Goal: Transaction & Acquisition: Purchase product/service

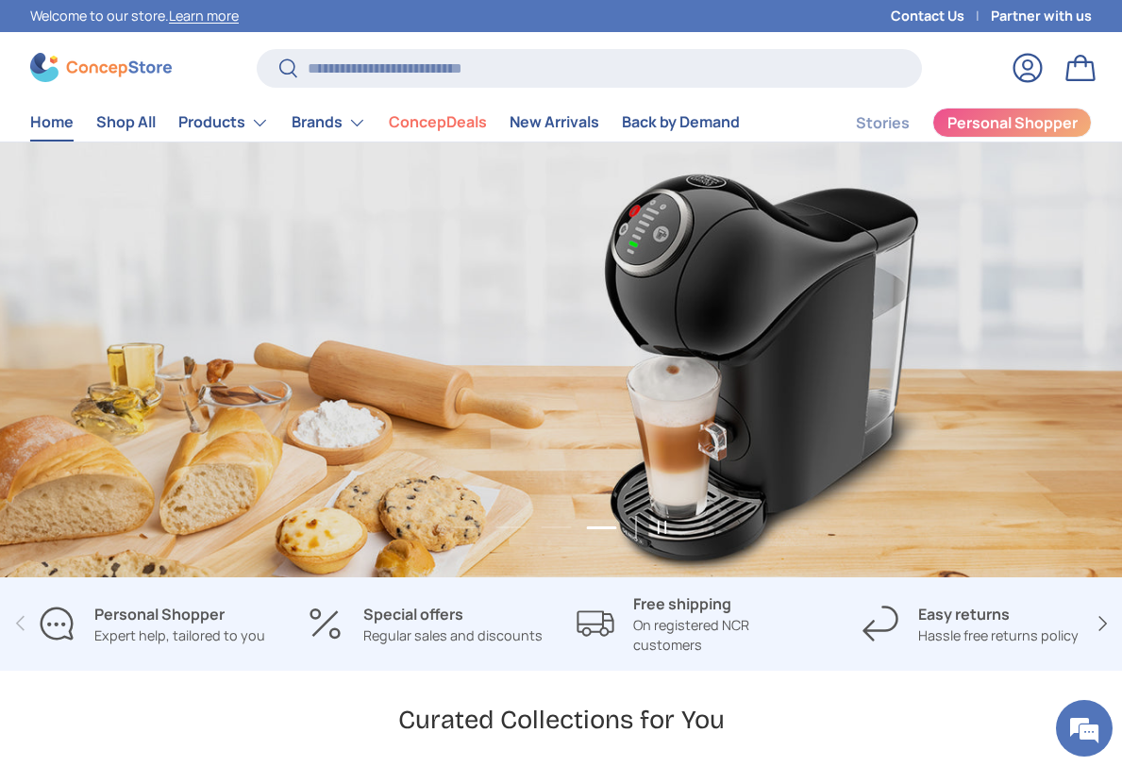
scroll to position [4684, 7173]
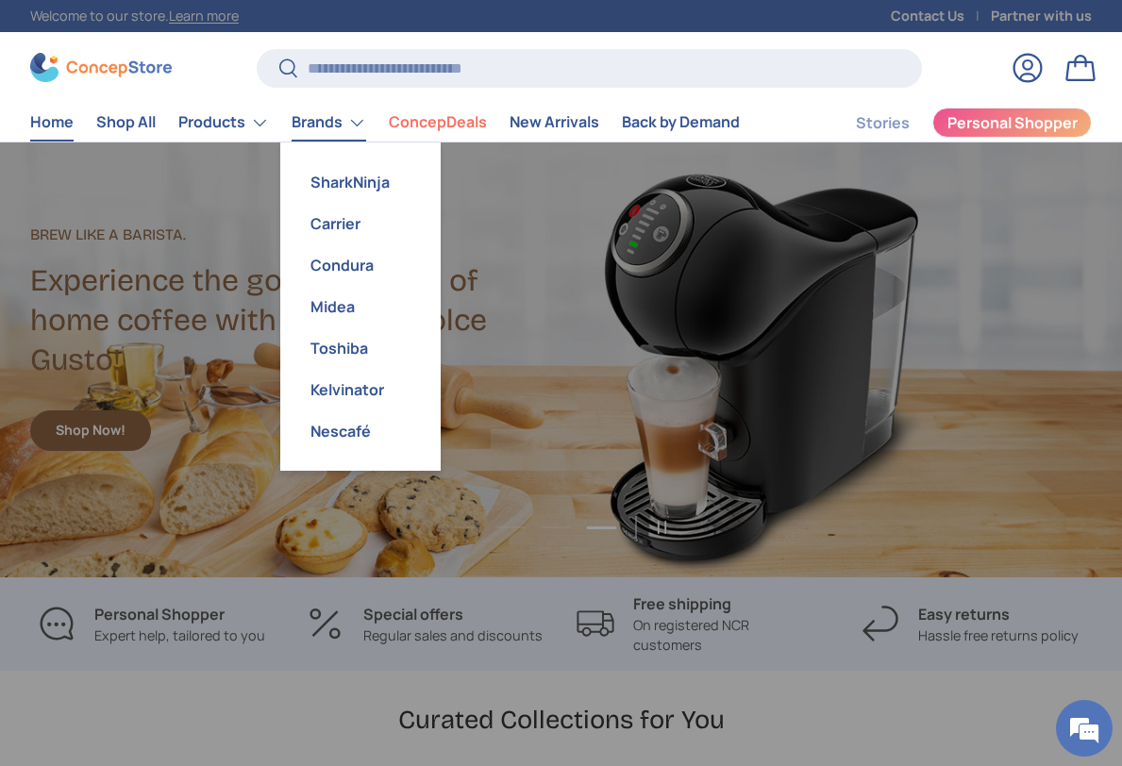
click at [329, 133] on link "Brands" at bounding box center [329, 123] width 75 height 38
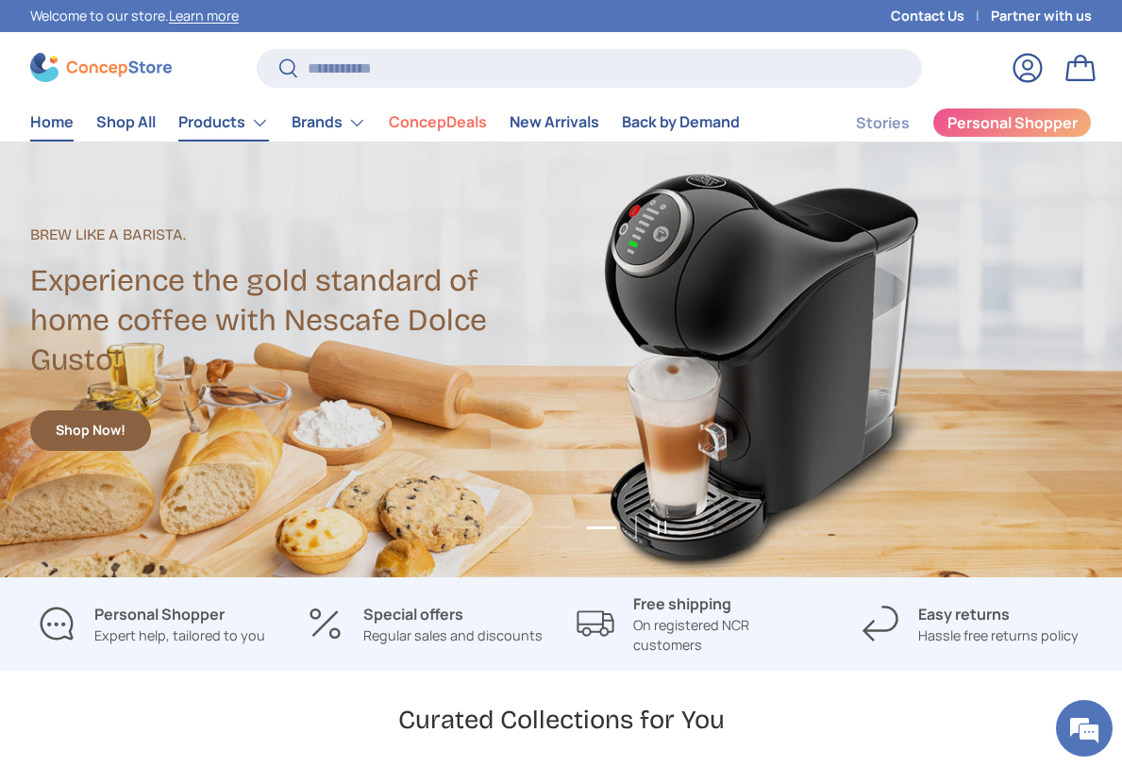
click at [226, 125] on link "Products" at bounding box center [223, 123] width 91 height 38
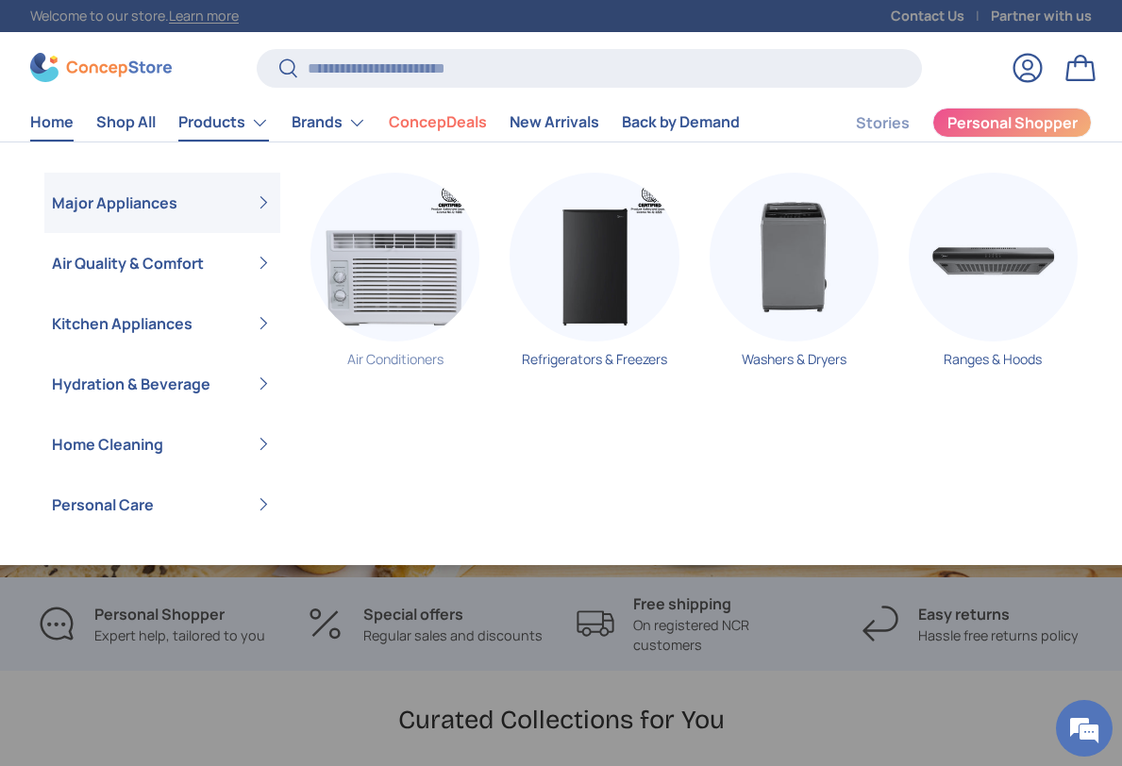
scroll to position [0, 0]
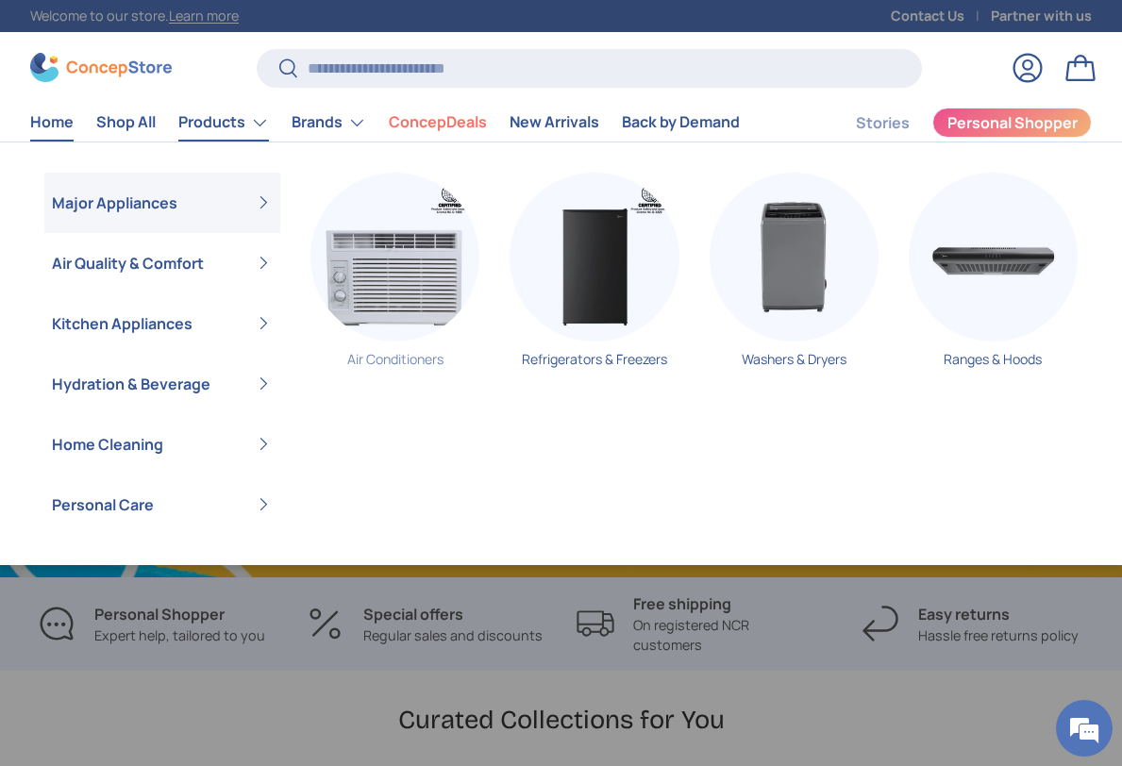
click at [383, 251] on img "Primary" at bounding box center [395, 257] width 169 height 169
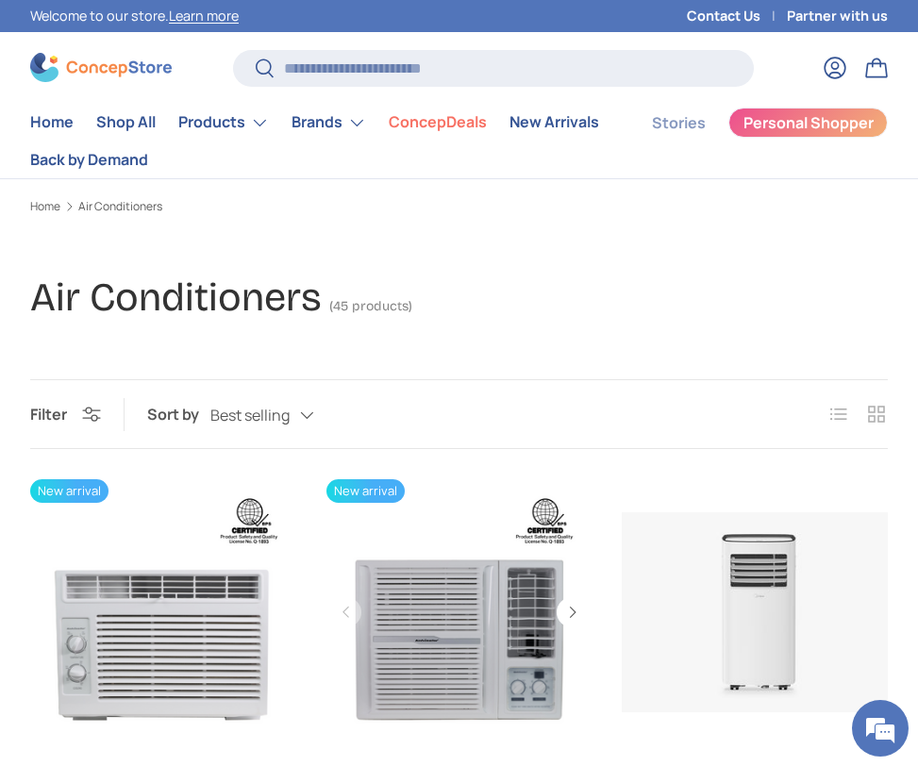
click at [519, 632] on link "Kelvinator 1.0 HP Window-Type Room Air Conditioner" at bounding box center [460, 612] width 266 height 266
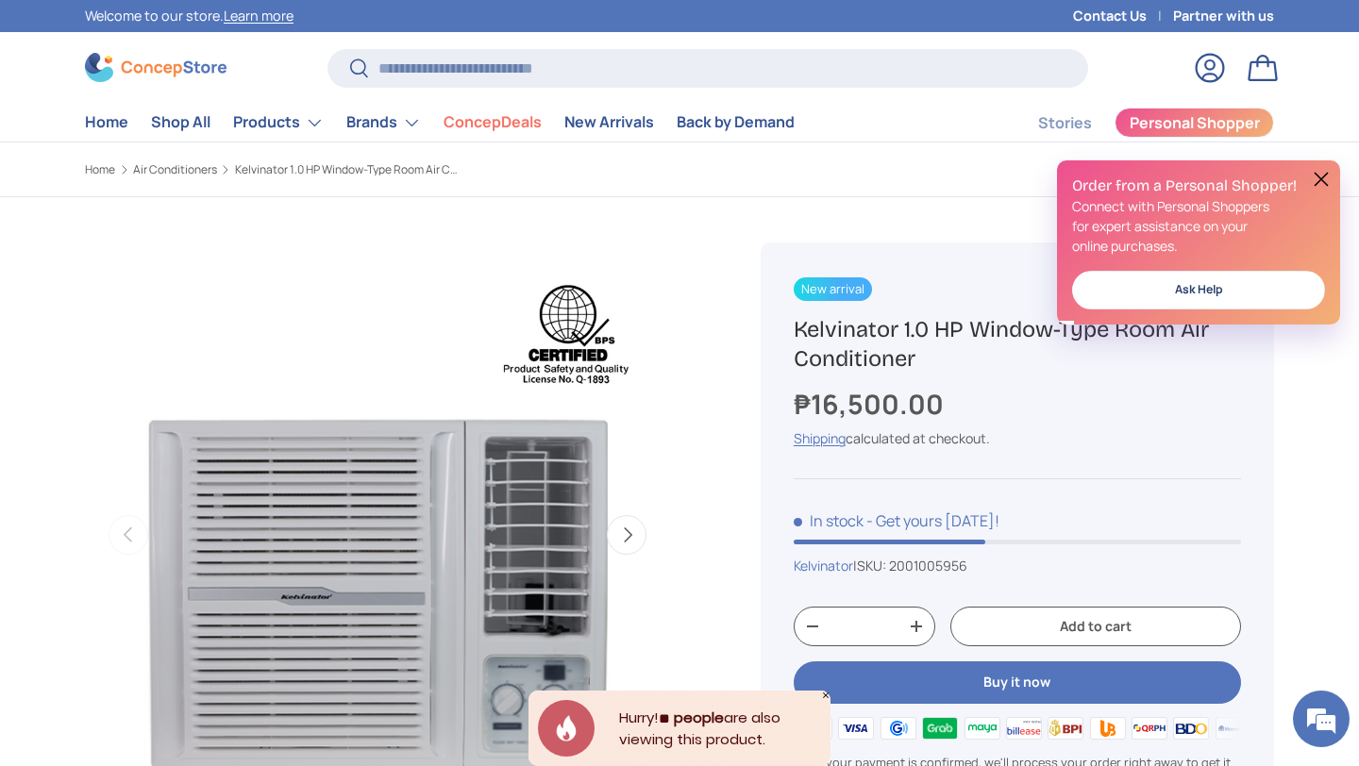
click at [1314, 191] on h2 "Order from a Personal Shopper!" at bounding box center [1198, 186] width 253 height 21
click at [1319, 183] on button at bounding box center [1321, 179] width 23 height 23
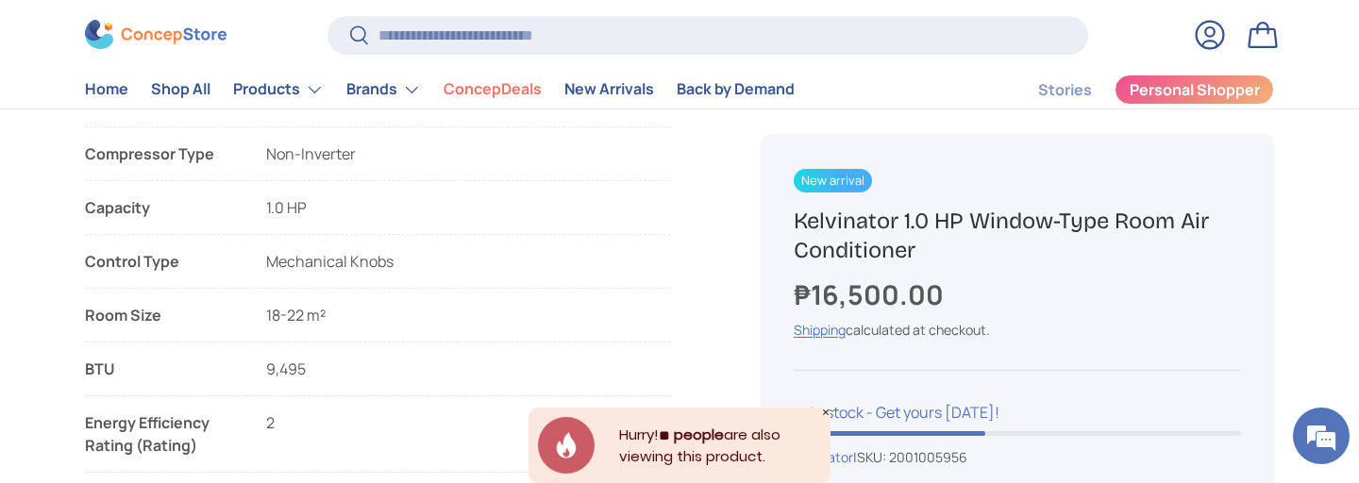
scroll to position [1332, 0]
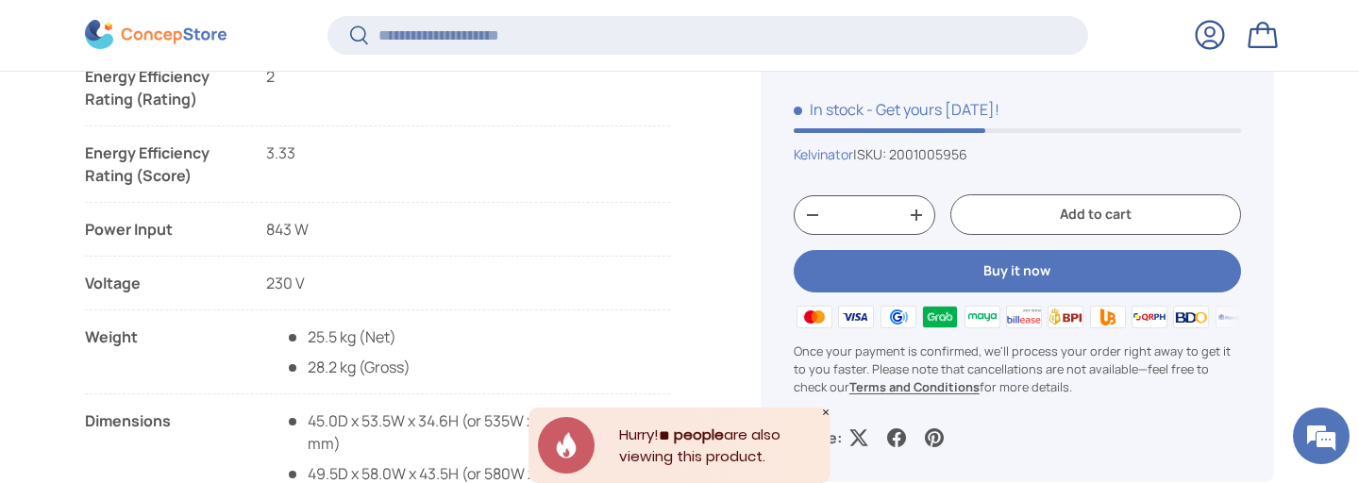
click at [1028, 213] on button "Add to cart" at bounding box center [1095, 215] width 291 height 41
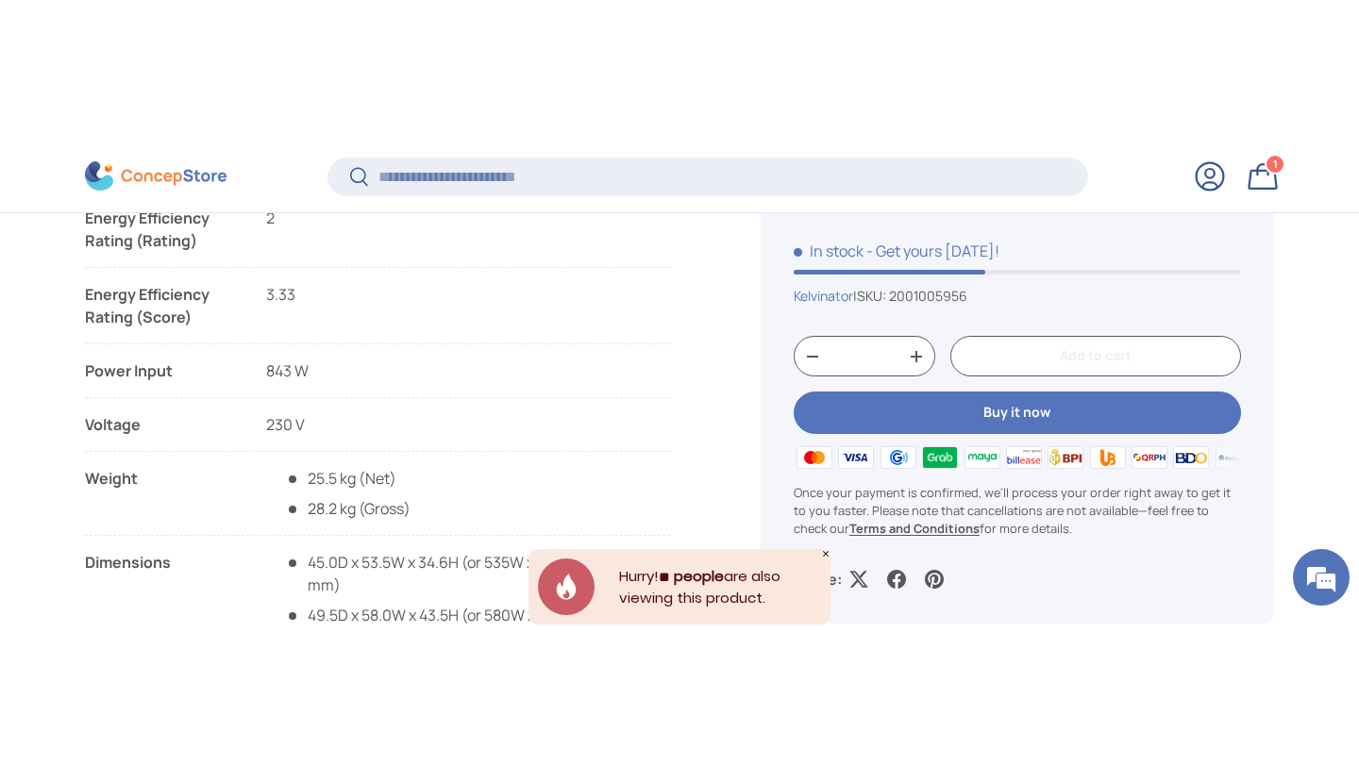
scroll to position [0, 0]
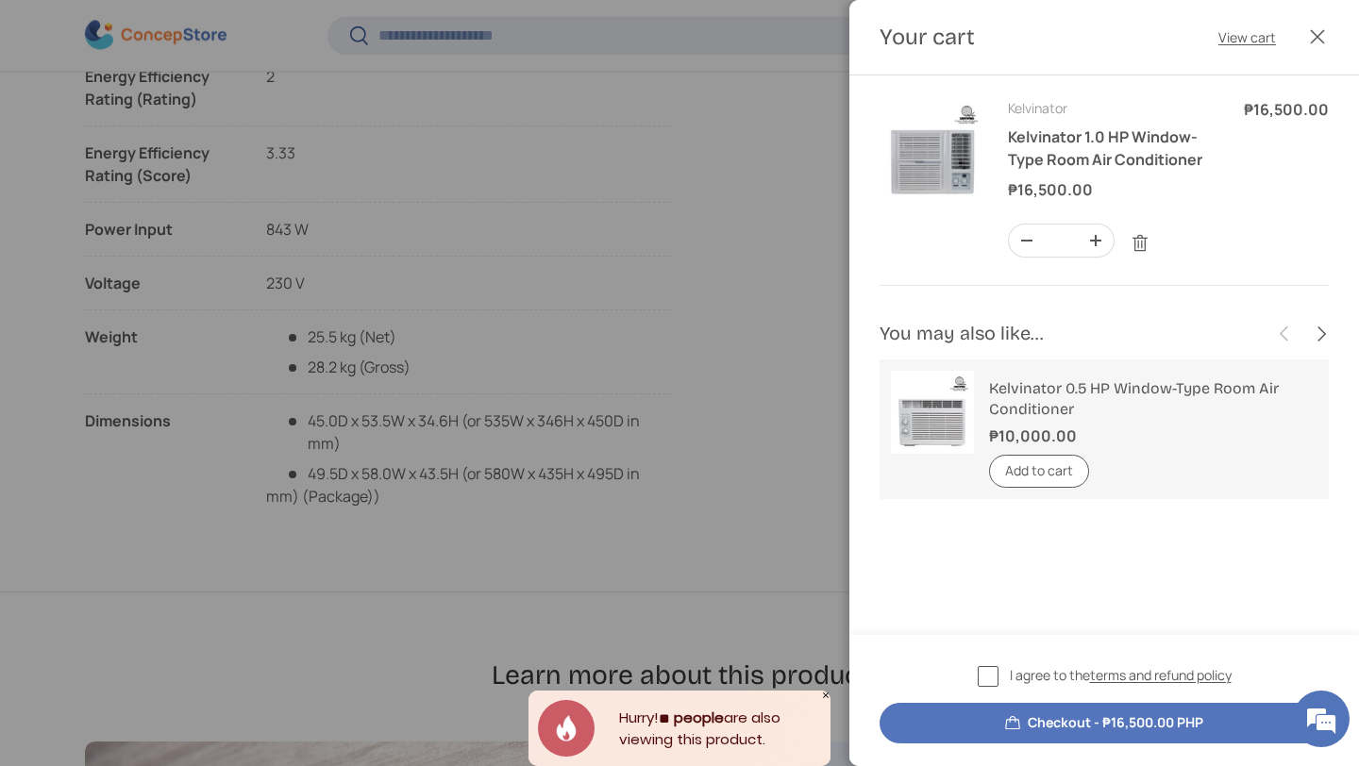
click at [1020, 719] on button "Checkout - ₱16,500.00 PHP" at bounding box center [1104, 723] width 449 height 41
click at [984, 682] on label "I agree to the terms and refund policy" at bounding box center [1105, 676] width 254 height 22
click at [982, 728] on button "Checkout - ₱16,500.00 PHP" at bounding box center [1104, 723] width 449 height 41
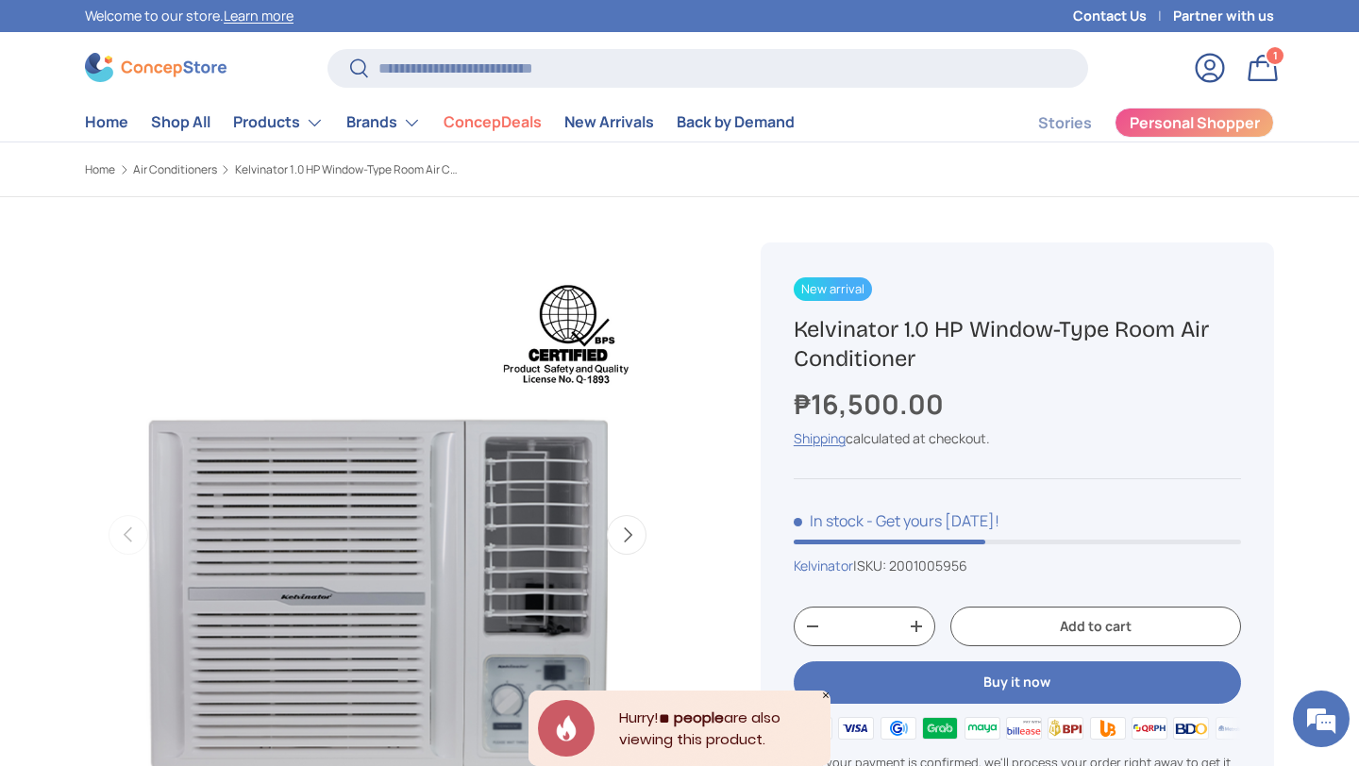
click at [1260, 73] on link "Bag 1 1 item" at bounding box center [1263, 68] width 42 height 42
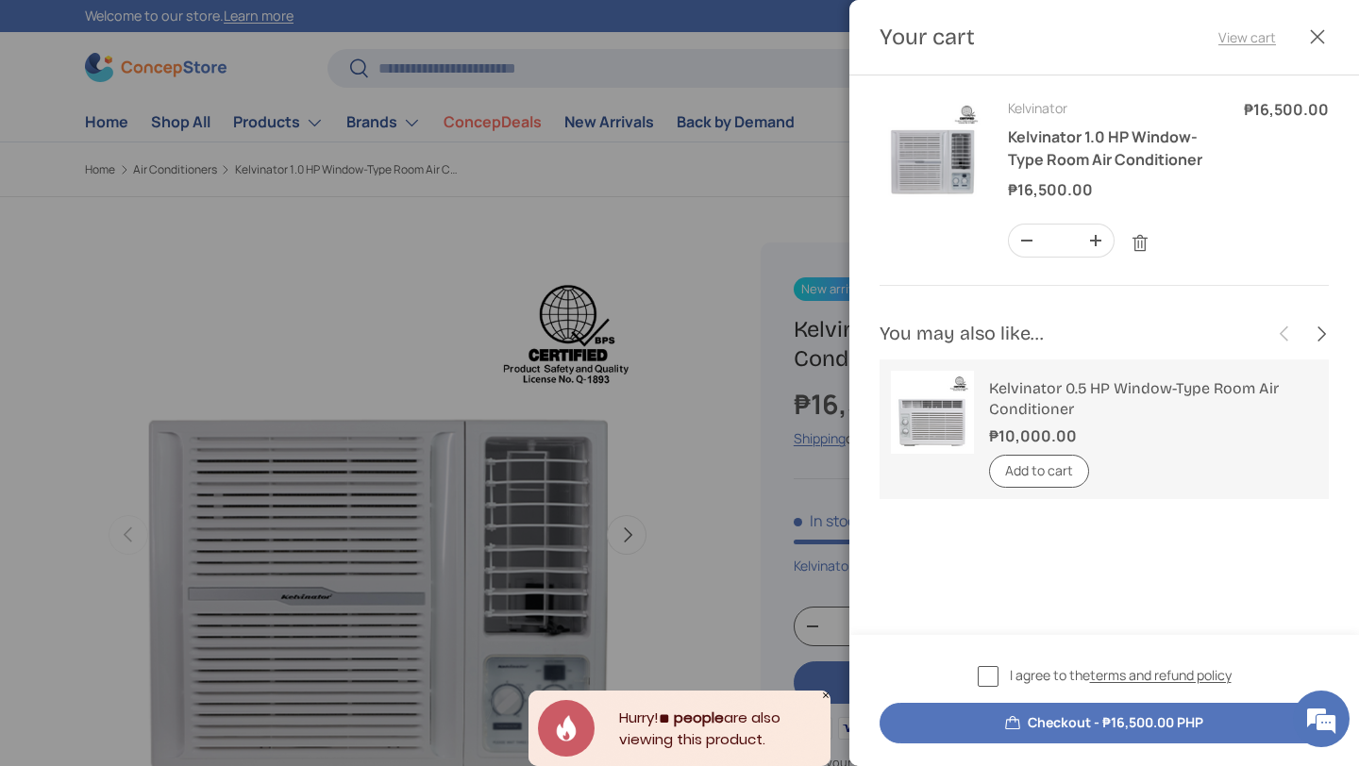
click at [1253, 37] on link "View cart" at bounding box center [1248, 37] width 58 height 20
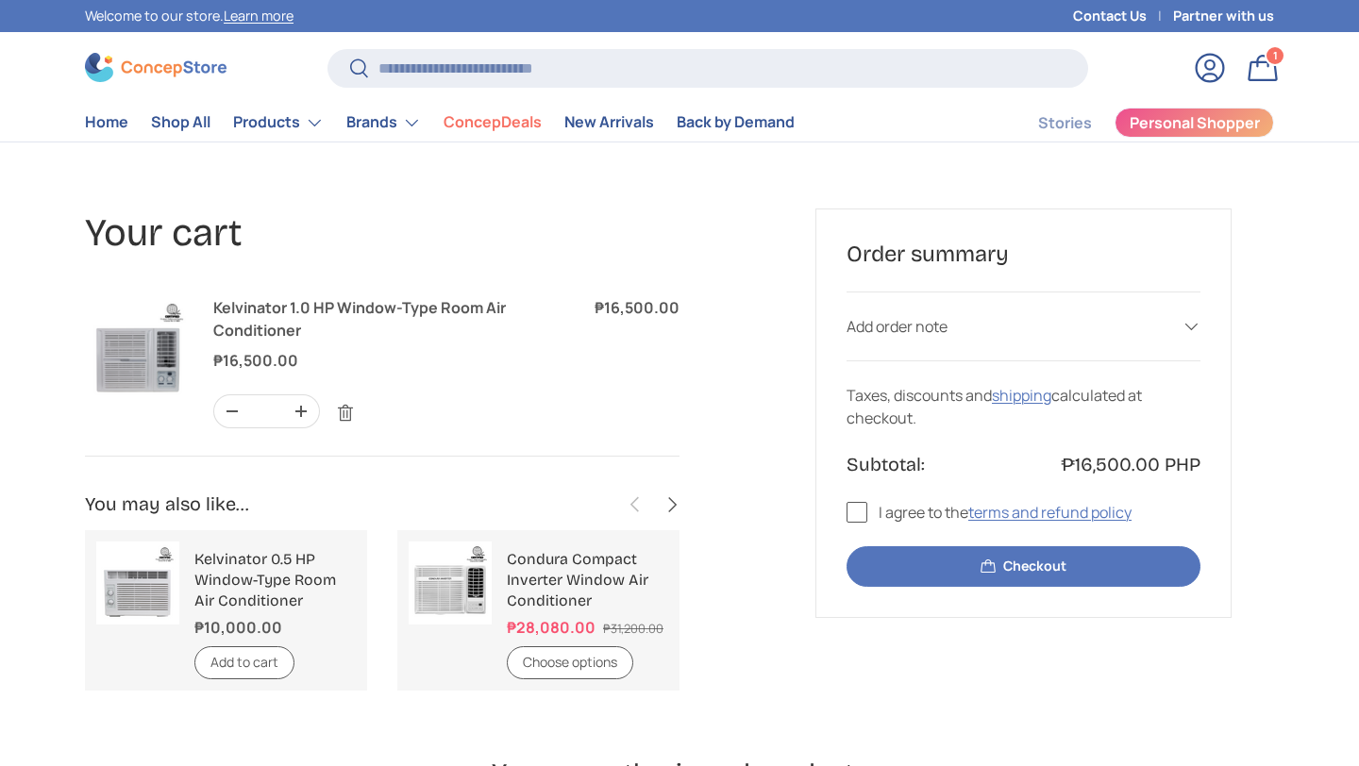
click at [1269, 227] on form "Your cart Product Price Quantity Kelvinator 1.0 HP Window-Type Room Air Conditi…" at bounding box center [679, 450] width 1189 height 482
